Goal: Check status: Check status

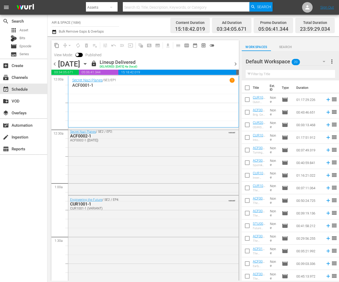
click at [88, 62] on icon "button" at bounding box center [85, 64] width 6 height 6
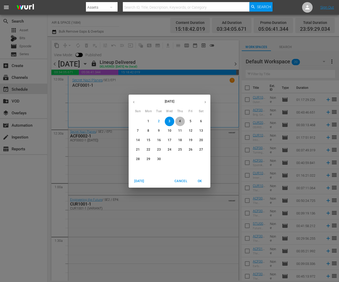
click at [181, 120] on span "4" at bounding box center [179, 121] width 9 height 4
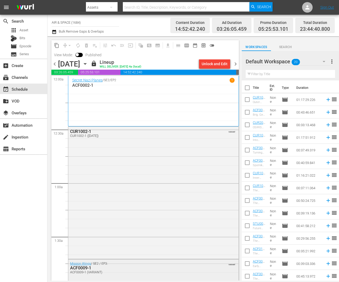
click at [82, 268] on div "ACF0009-1" at bounding box center [139, 268] width 139 height 5
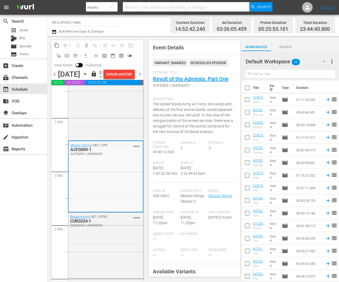
scroll to position [145, 0]
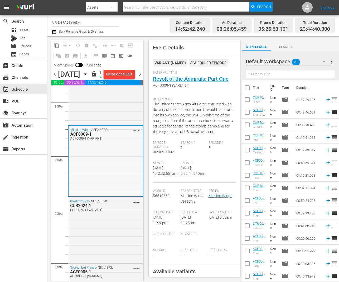
click at [85, 137] on div "ACF0009-1" at bounding box center [94, 134] width 48 height 5
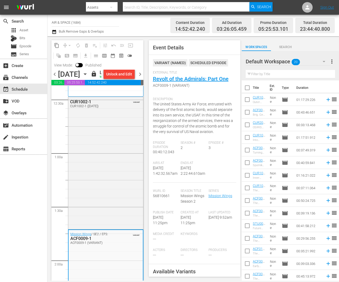
scroll to position [32, 0]
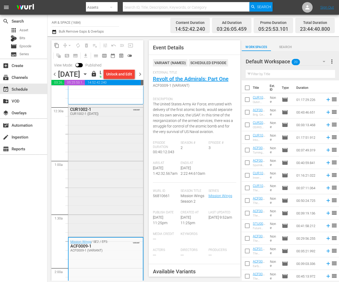
click at [83, 112] on div "CUR1002-1" at bounding box center [94, 109] width 48 height 5
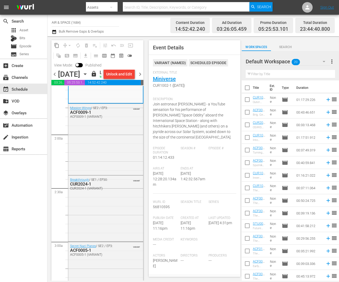
scroll to position [189, 0]
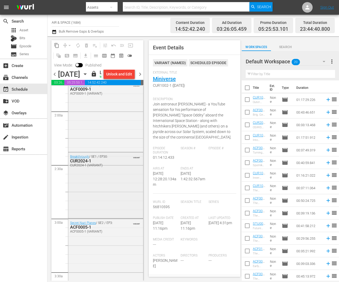
click at [83, 164] on div "CUR2024-1" at bounding box center [94, 161] width 48 height 5
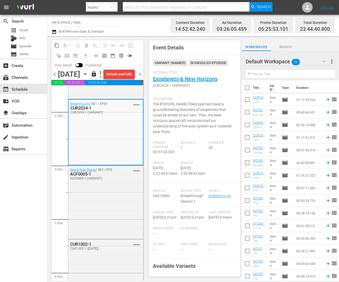
scroll to position [292, 0]
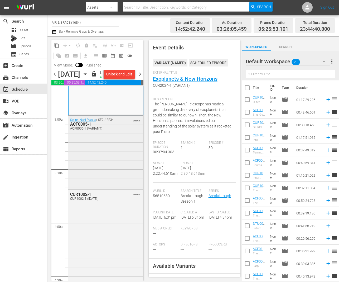
click at [79, 127] on div "ACF0005-1" at bounding box center [94, 124] width 48 height 5
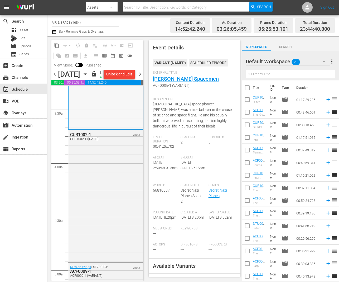
scroll to position [360, 0]
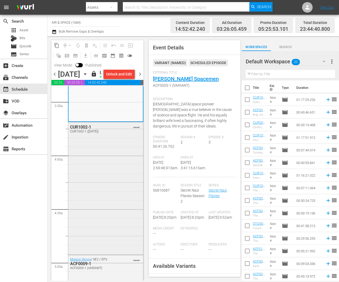
click at [83, 130] on div "CUR1002-1" at bounding box center [94, 127] width 48 height 5
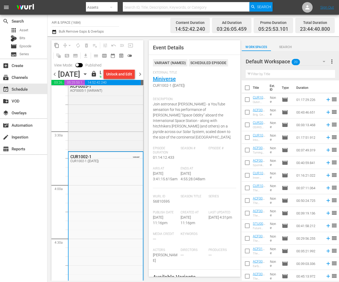
scroll to position [296, 0]
